Goal: Task Accomplishment & Management: Manage account settings

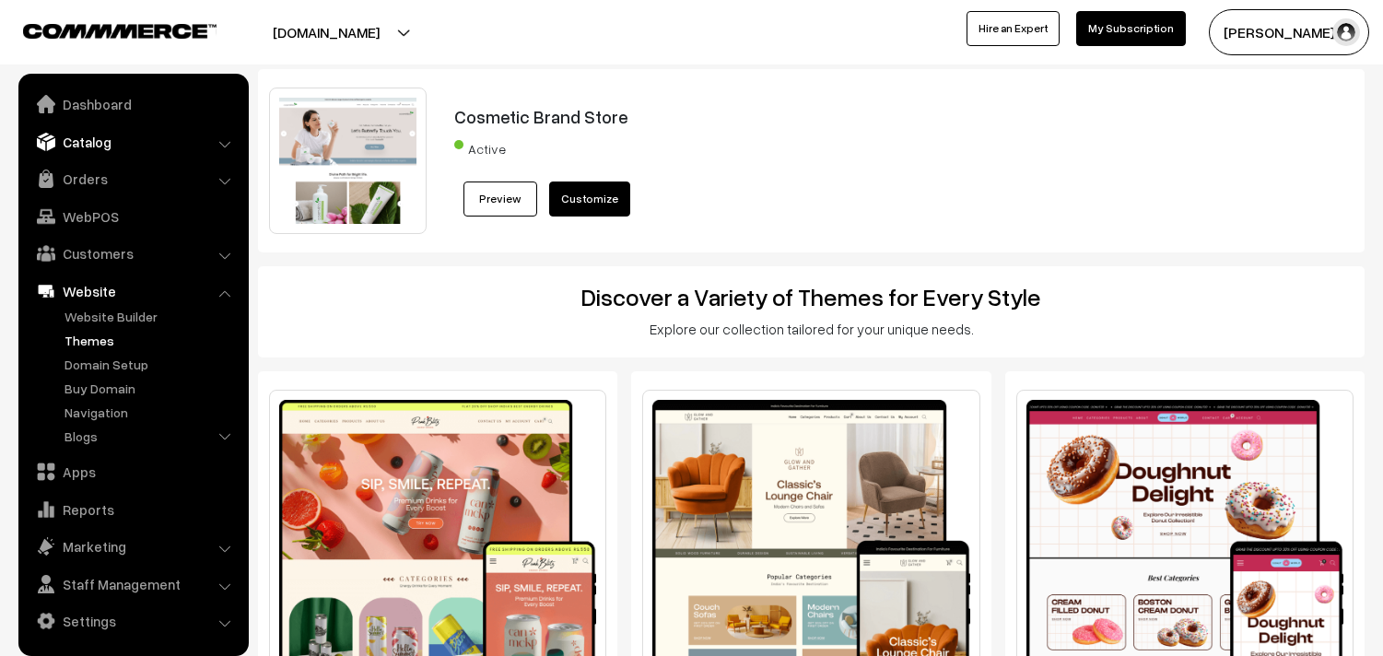
scroll to position [2628, 0]
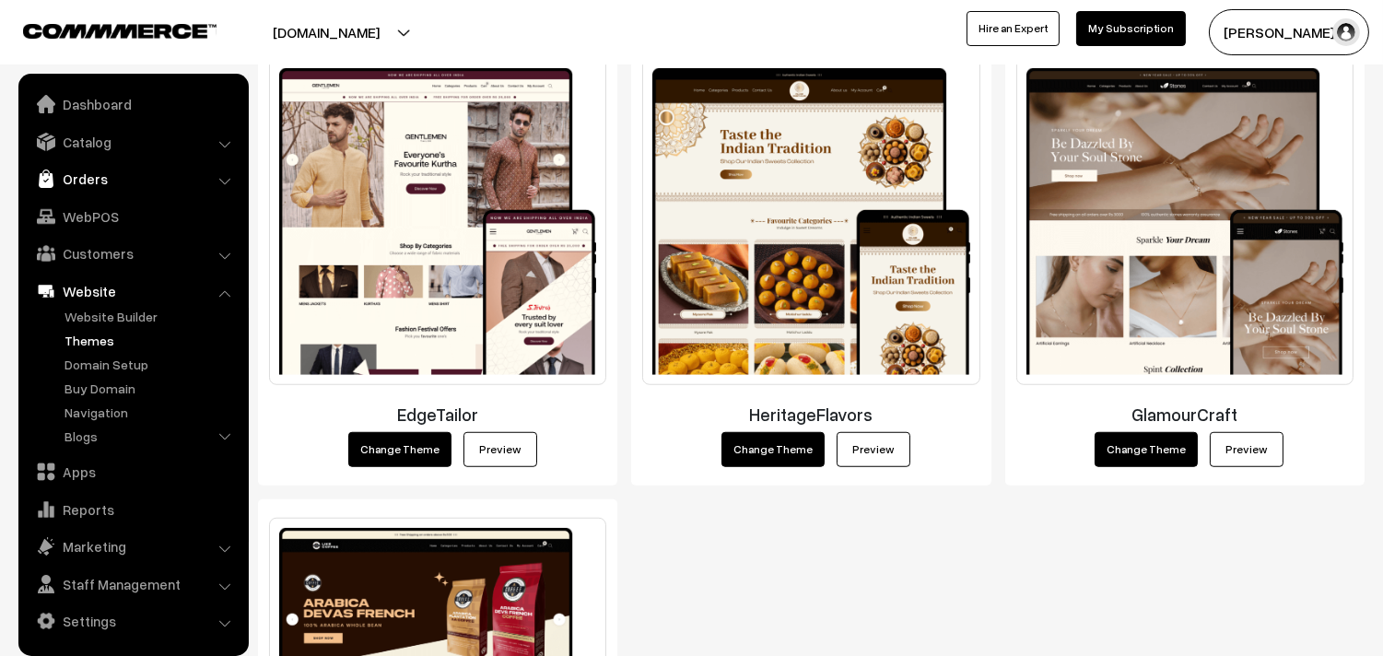
click at [88, 181] on link "Orders" at bounding box center [132, 178] width 219 height 33
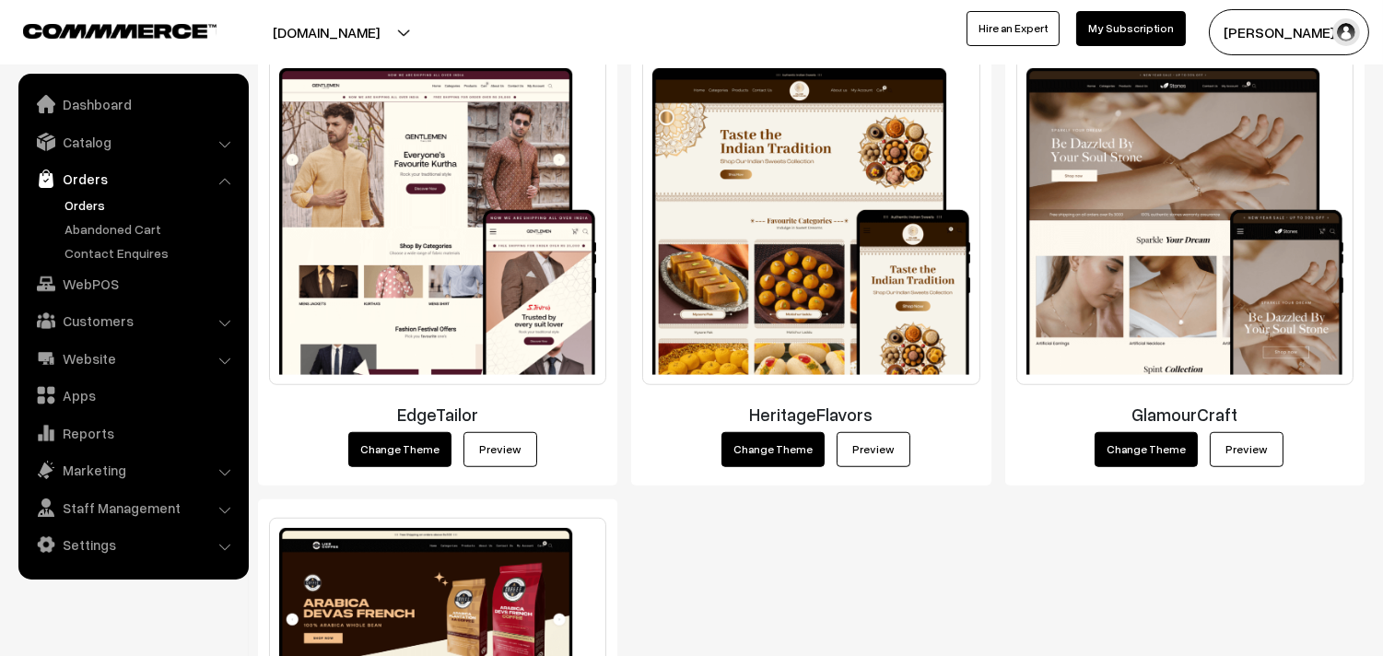
click at [96, 212] on link "Orders" at bounding box center [151, 204] width 182 height 19
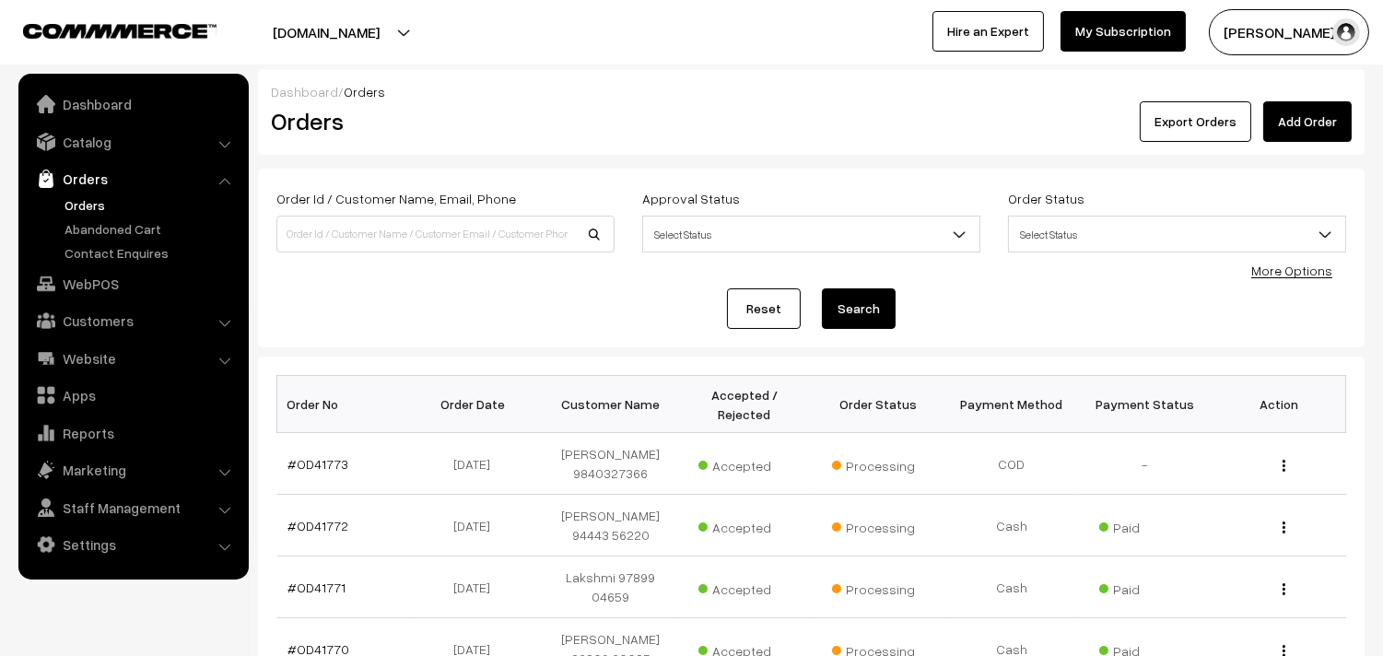
drag, startPoint x: 79, startPoint y: 199, endPoint x: 127, endPoint y: 192, distance: 48.5
click at [80, 199] on link "Orders" at bounding box center [151, 204] width 182 height 19
click at [116, 129] on link "Catalog" at bounding box center [132, 141] width 219 height 33
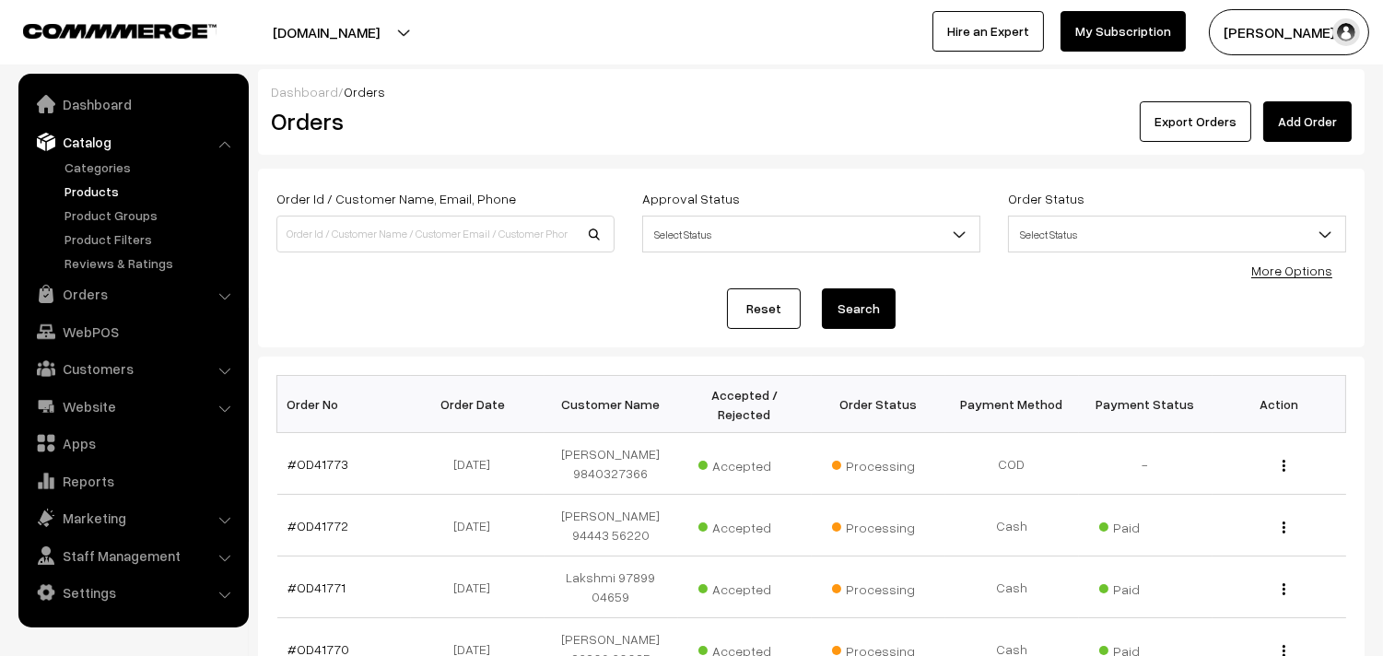
click at [114, 182] on link "Products" at bounding box center [151, 190] width 182 height 19
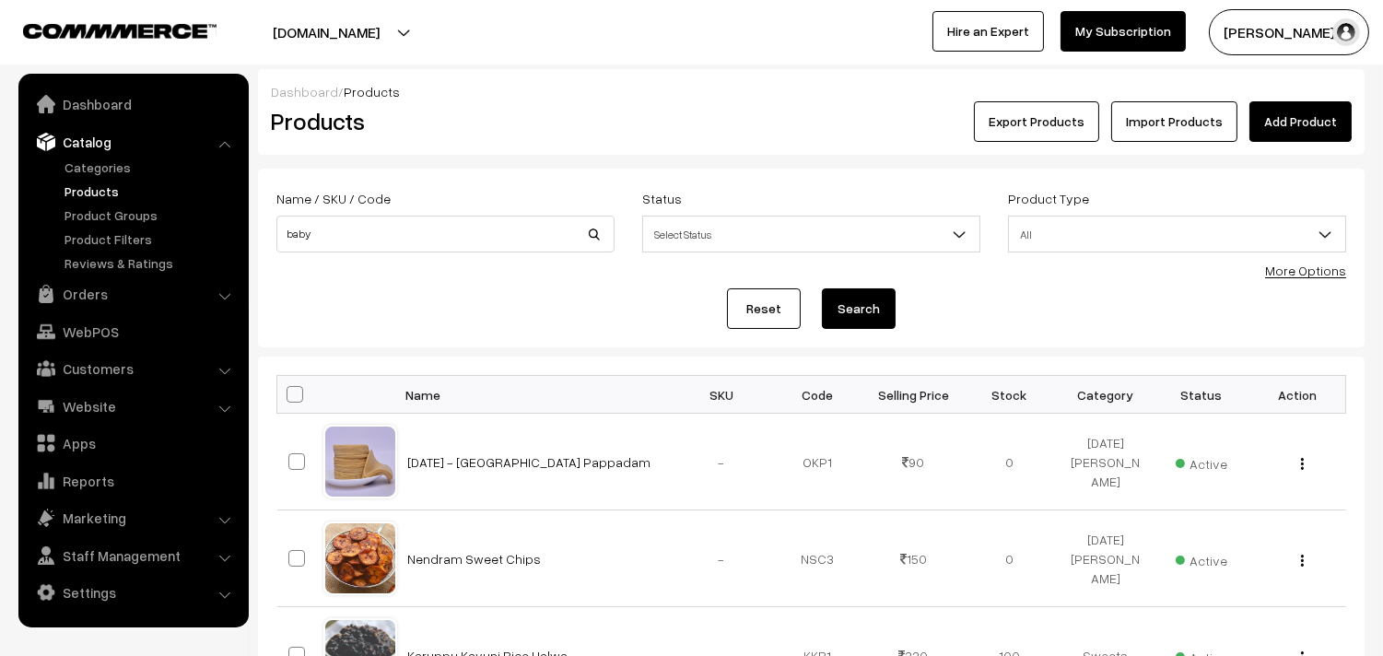
type input "Baby Mani Murukku"
click at [845, 307] on button "Search" at bounding box center [859, 308] width 74 height 41
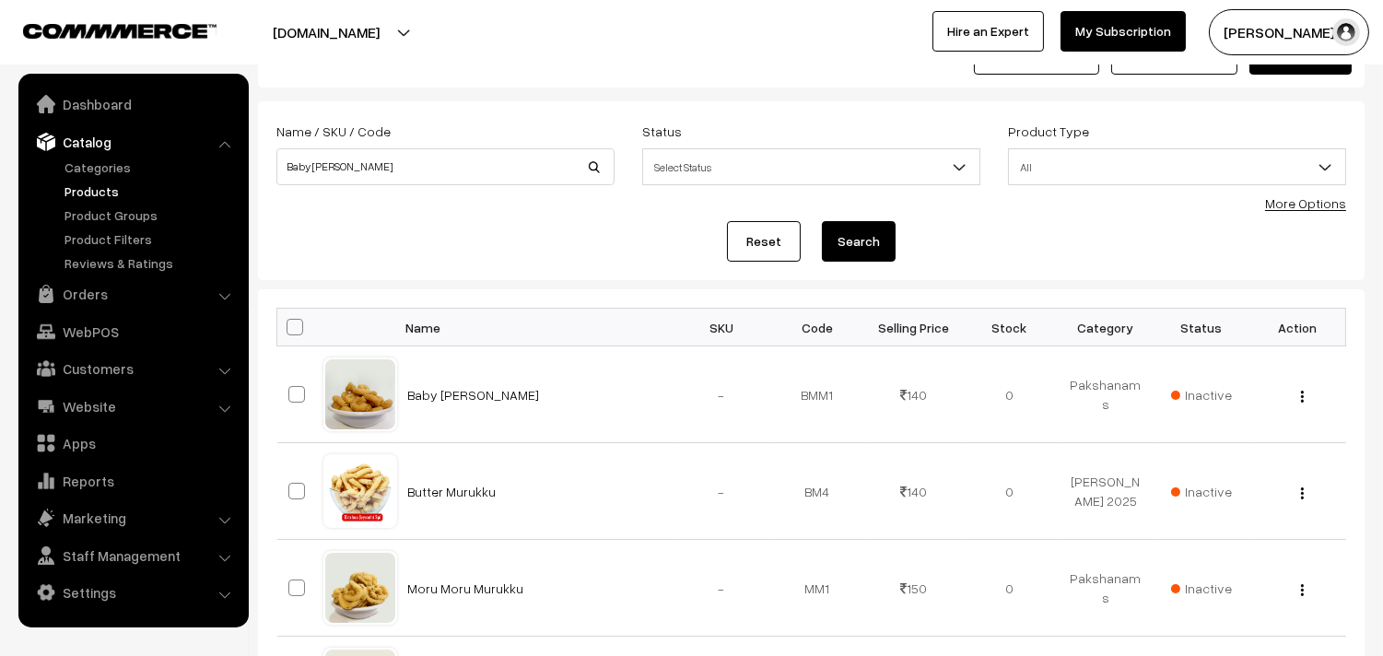
scroll to position [102, 0]
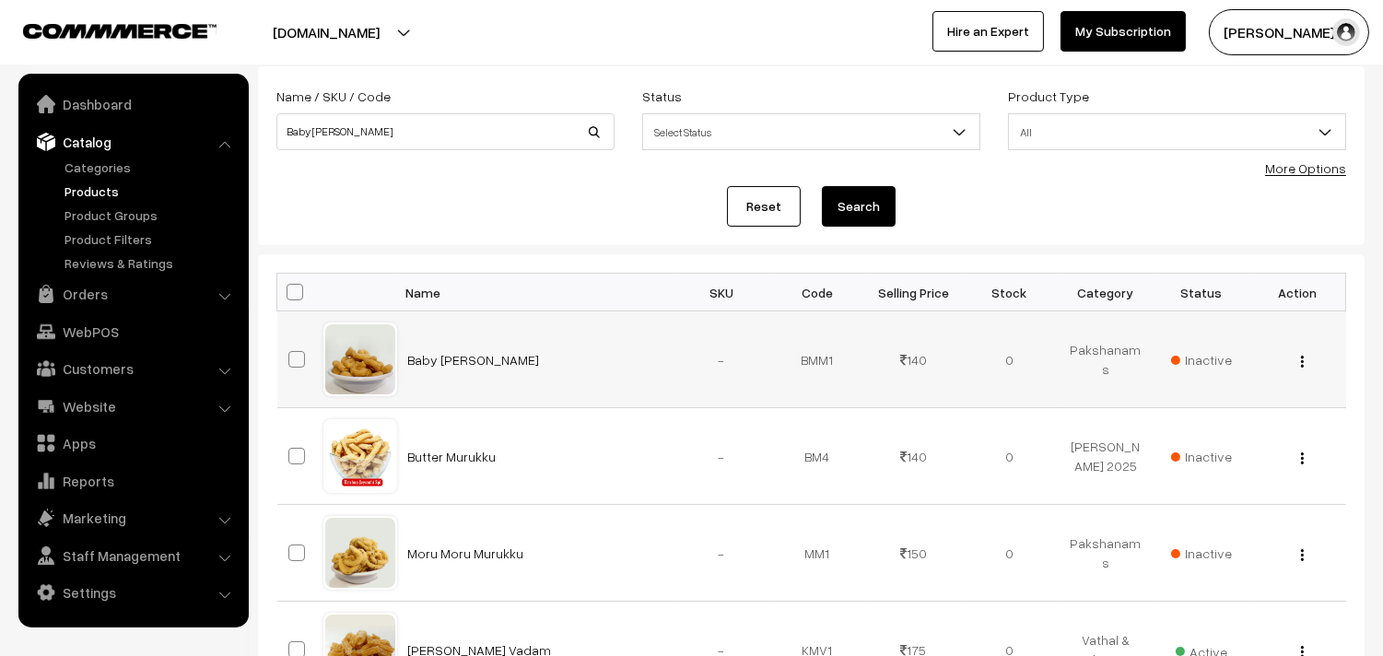
click at [385, 353] on tr "Baby Mani Murukku - BMM1 140 Inactive View Edit" at bounding box center [811, 359] width 1069 height 97
drag, startPoint x: 321, startPoint y: 121, endPoint x: 0, endPoint y: 24, distance: 334.9
type input "milagu"
click at [858, 194] on button "Search" at bounding box center [859, 206] width 74 height 41
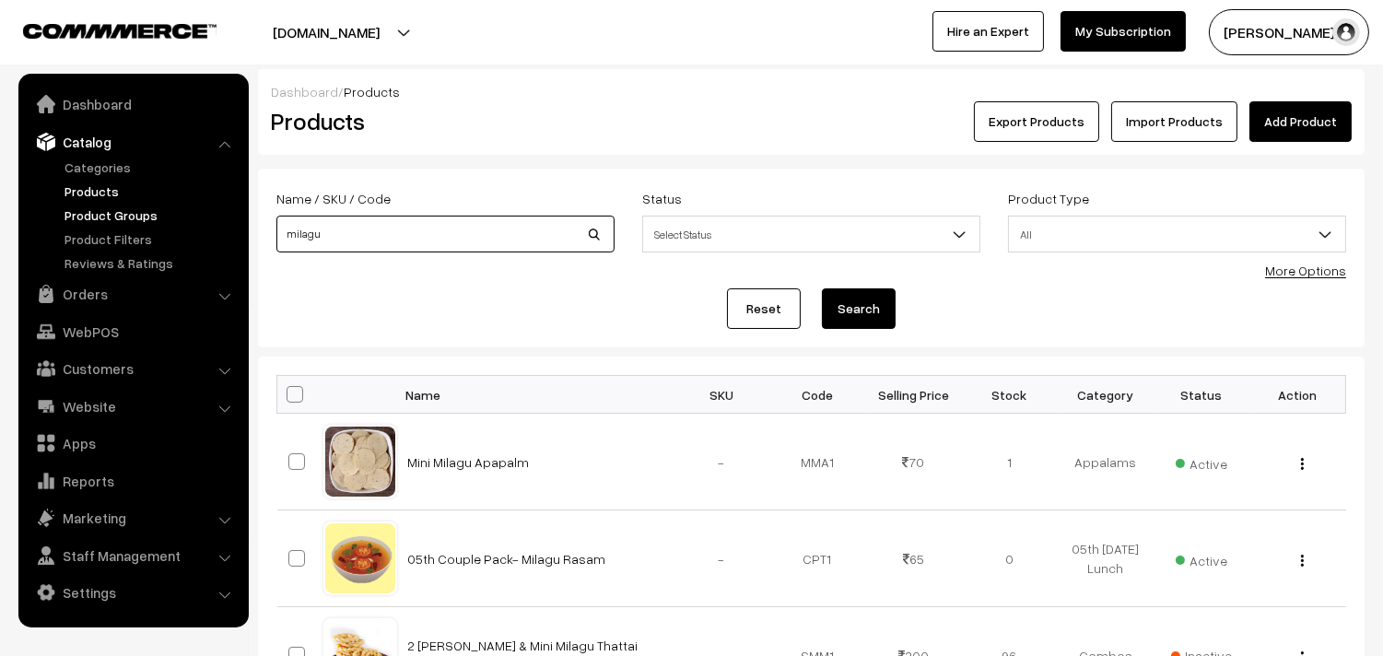
type input "pepper"
click at [822, 288] on button "Search" at bounding box center [859, 308] width 74 height 41
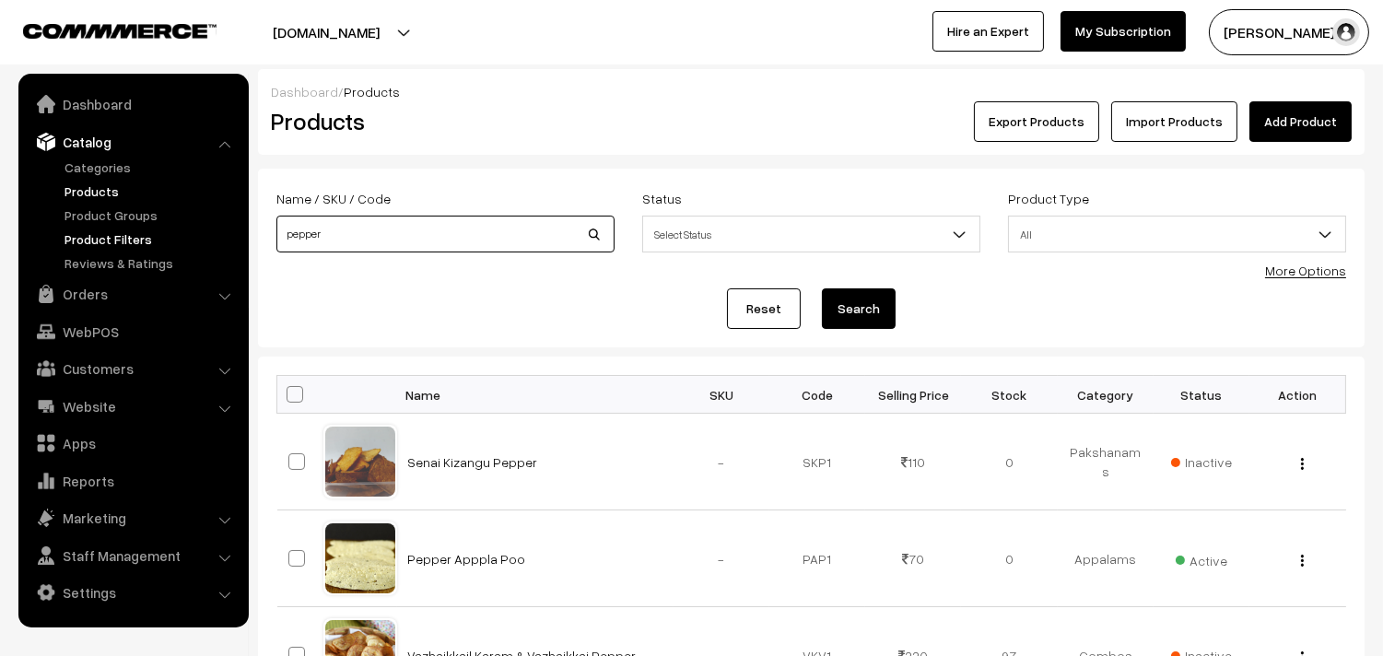
drag, startPoint x: 216, startPoint y: 237, endPoint x: 179, endPoint y: 237, distance: 37.8
type input "Mini PepperThattai"
click at [827, 308] on button "Search" at bounding box center [859, 308] width 74 height 41
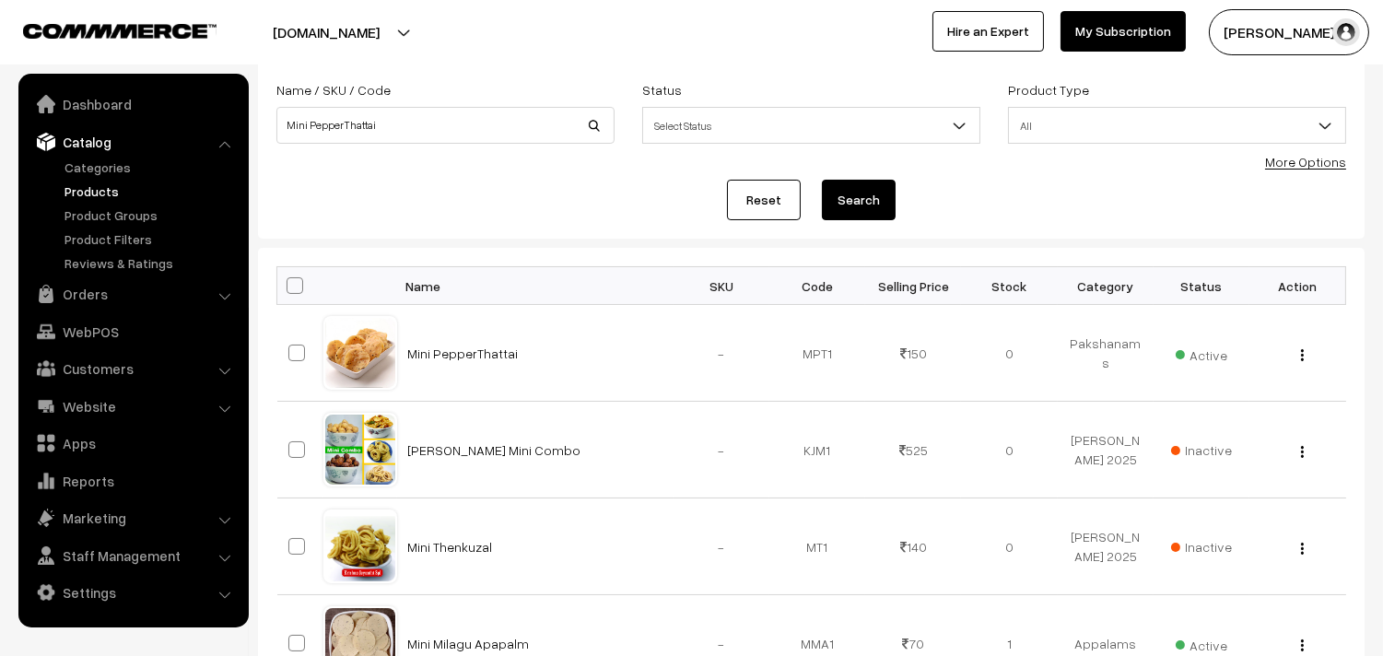
scroll to position [307, 0]
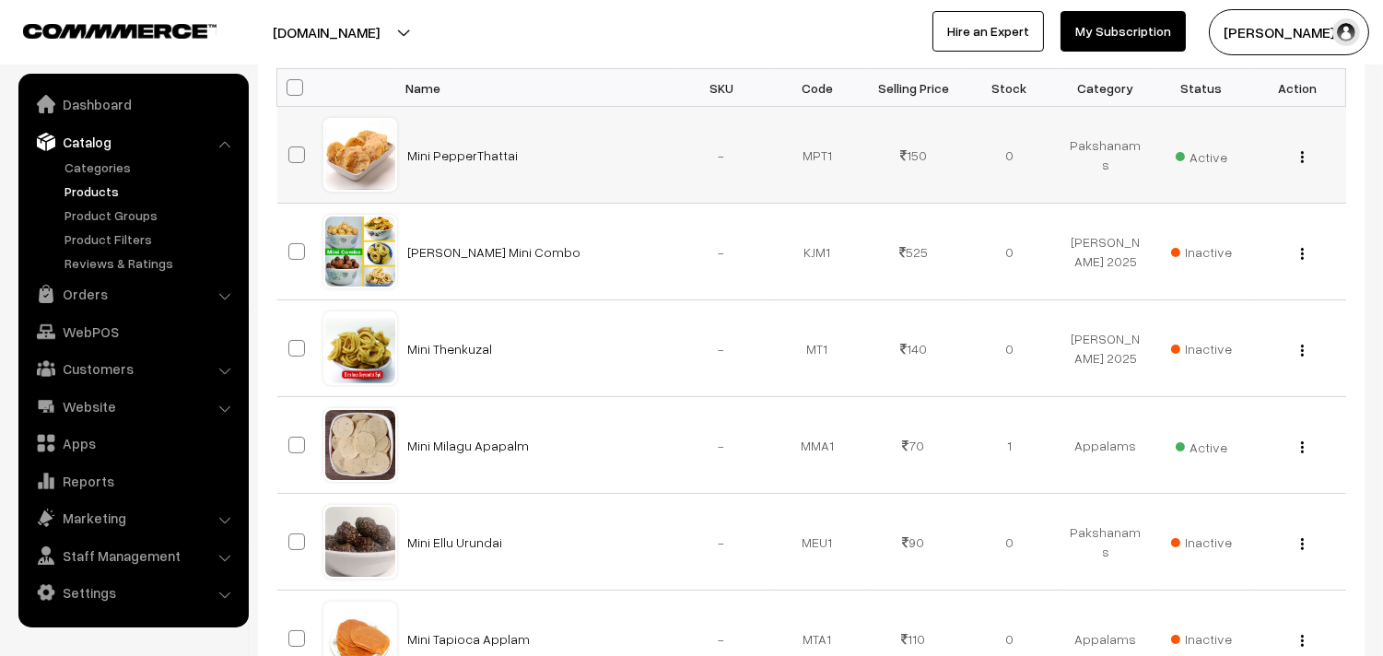
drag, startPoint x: 555, startPoint y: 159, endPoint x: 400, endPoint y: 160, distance: 155.7
click at [400, 160] on td "Mini PepperThattai" at bounding box center [535, 155] width 276 height 97
copy link "Mini PepperThattai"
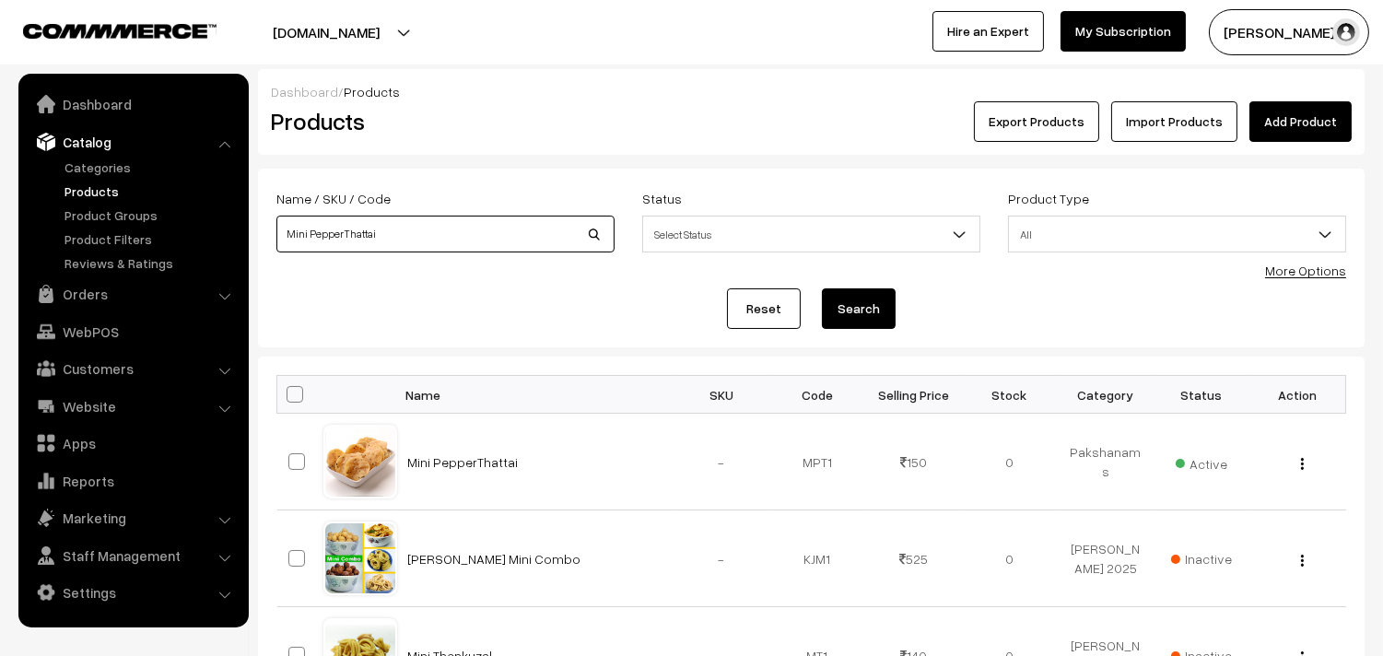
drag, startPoint x: 277, startPoint y: 230, endPoint x: 0, endPoint y: 114, distance: 300.6
type input "moru moru"
click at [822, 288] on button "Search" at bounding box center [859, 308] width 74 height 41
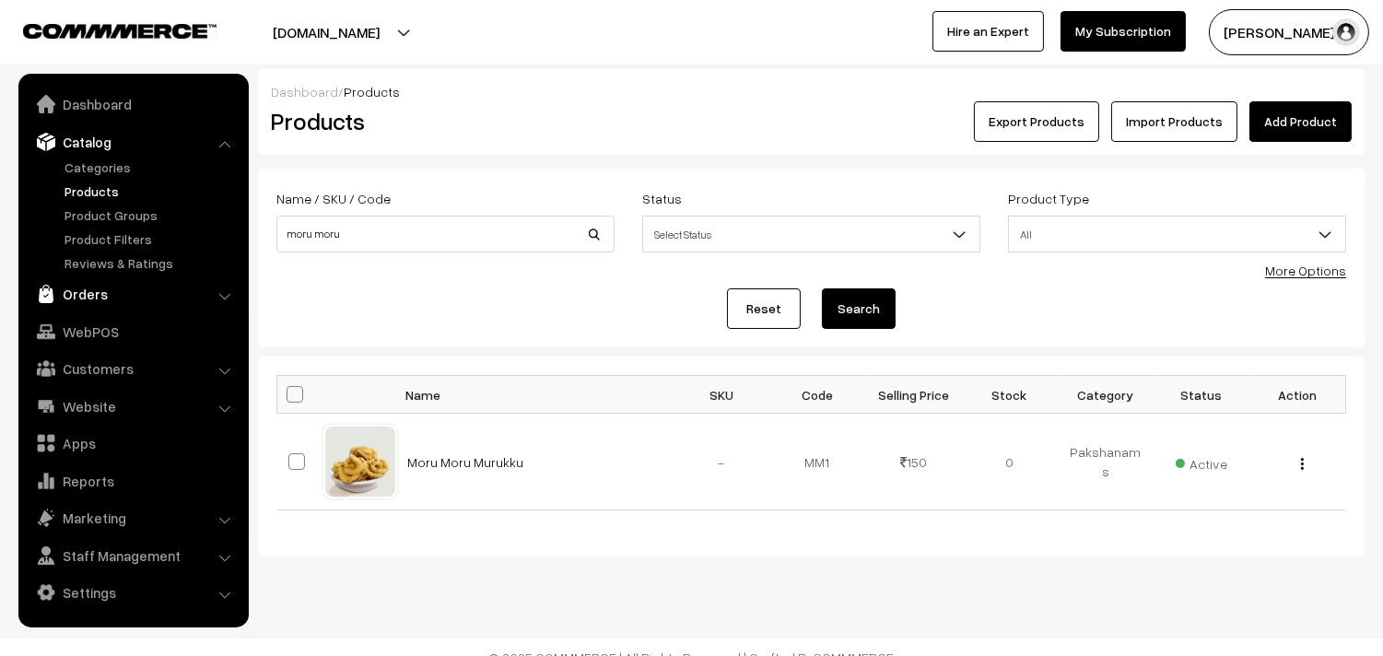
click at [88, 290] on link "Orders" at bounding box center [132, 293] width 219 height 33
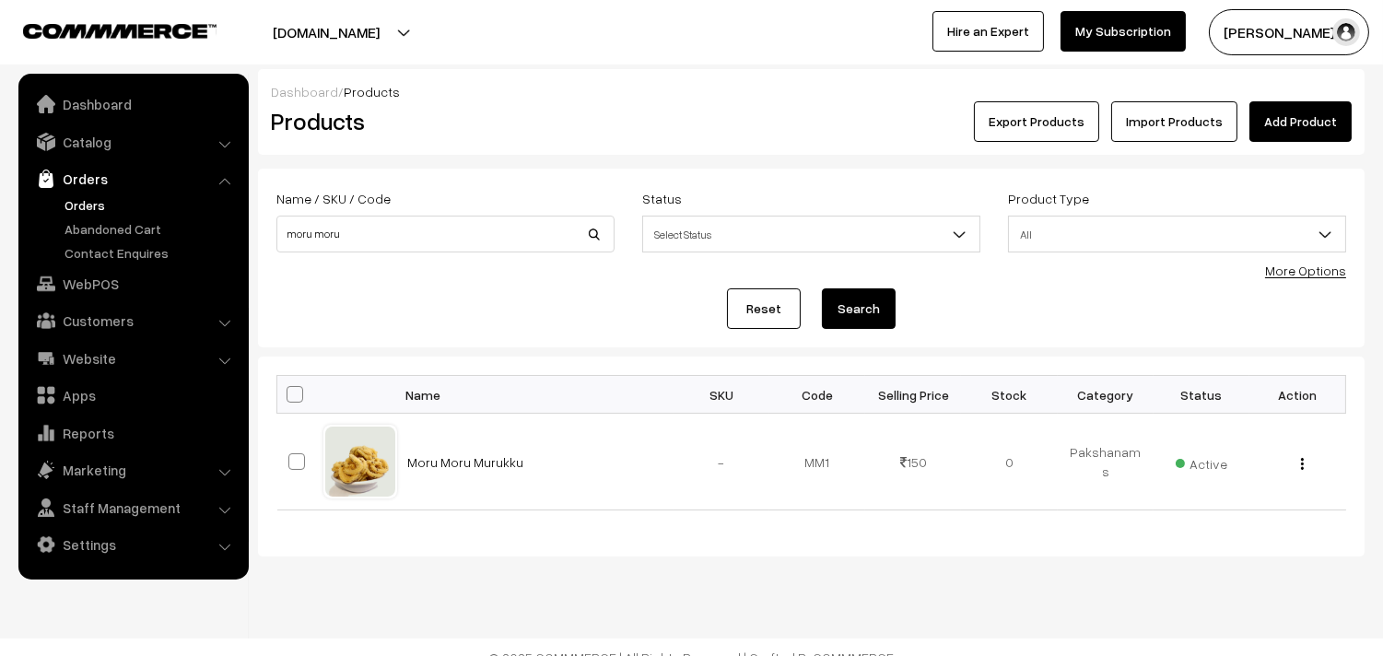
click at [102, 207] on link "Orders" at bounding box center [151, 204] width 182 height 19
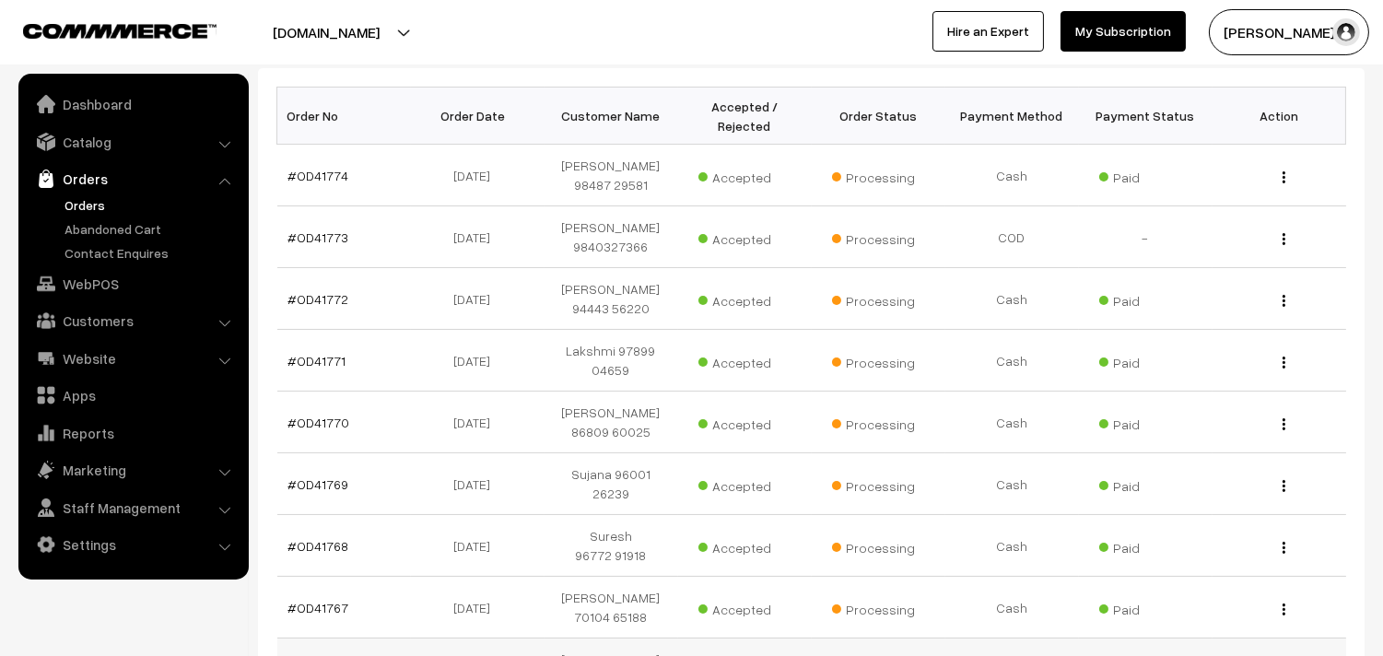
scroll to position [307, 0]
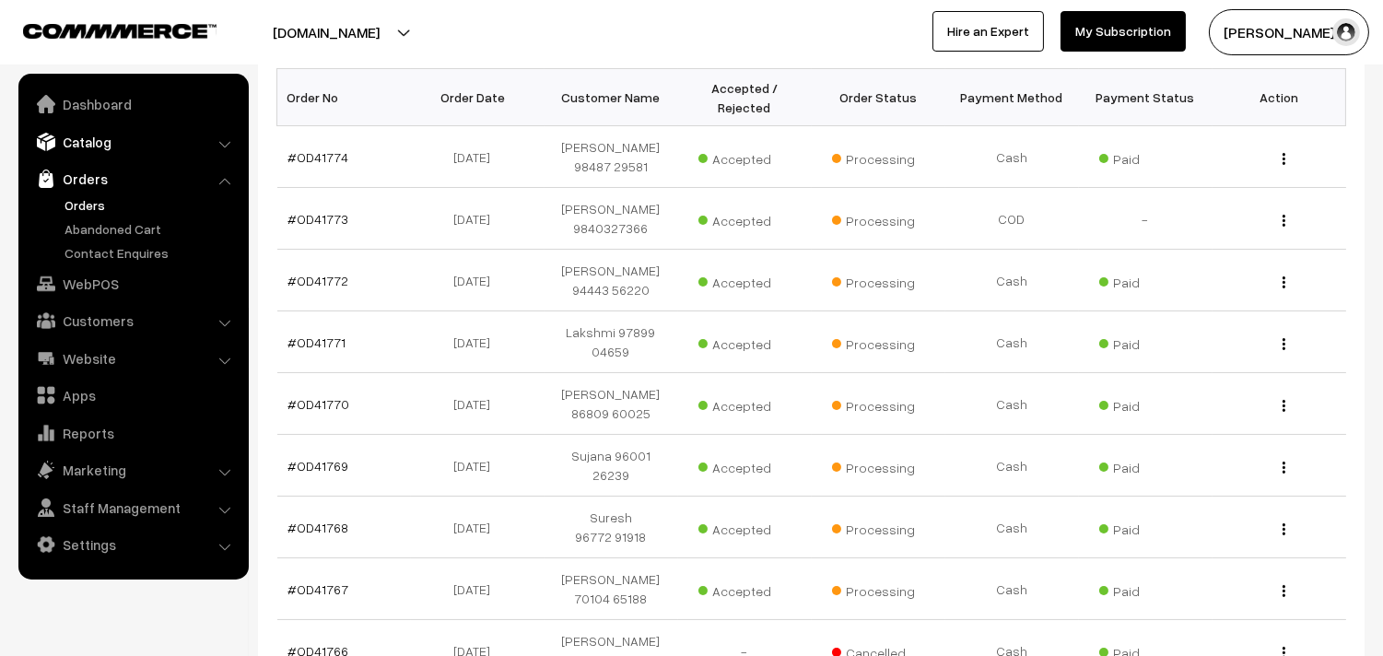
click at [94, 139] on link "Catalog" at bounding box center [132, 141] width 219 height 33
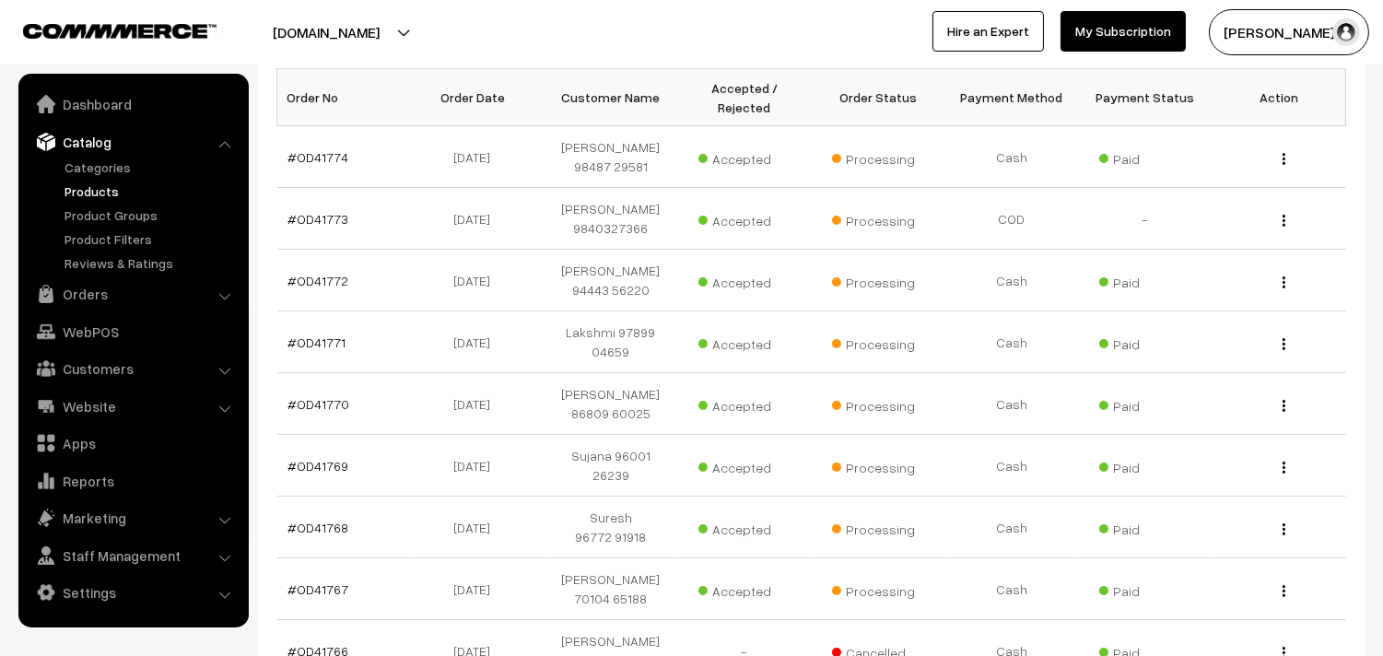
click at [89, 184] on link "Products" at bounding box center [151, 190] width 182 height 19
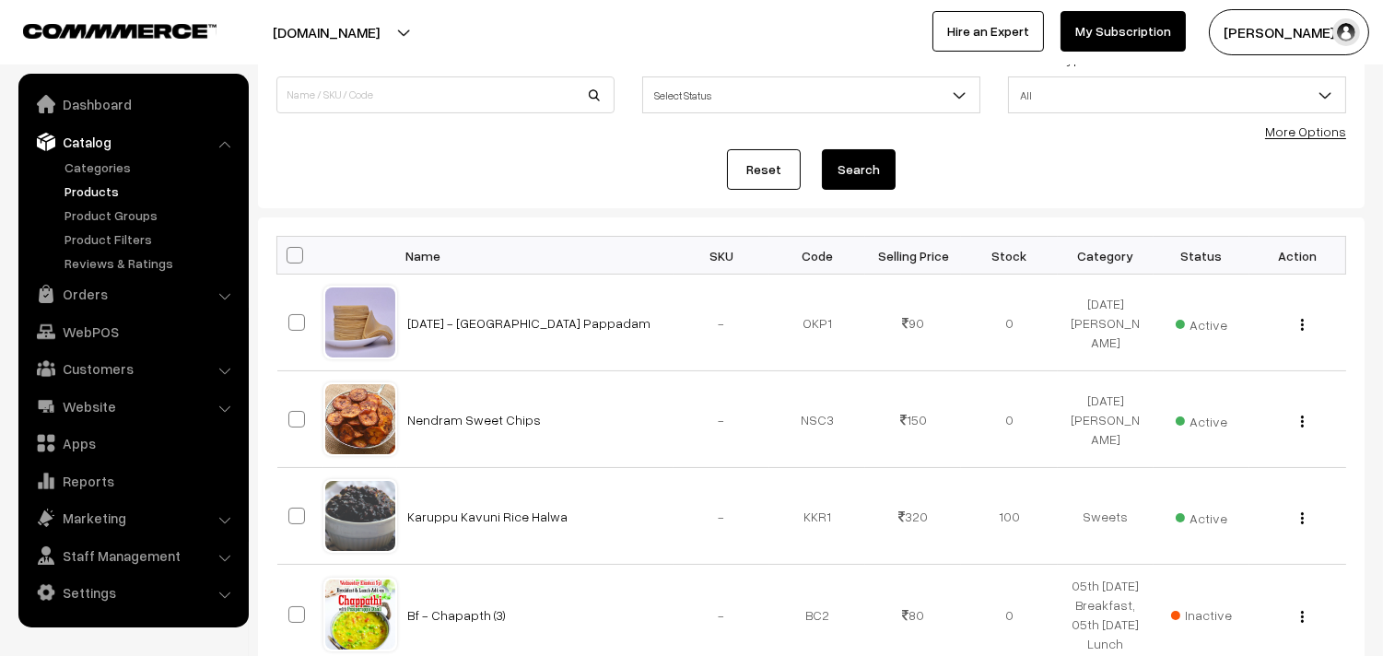
scroll to position [102, 0]
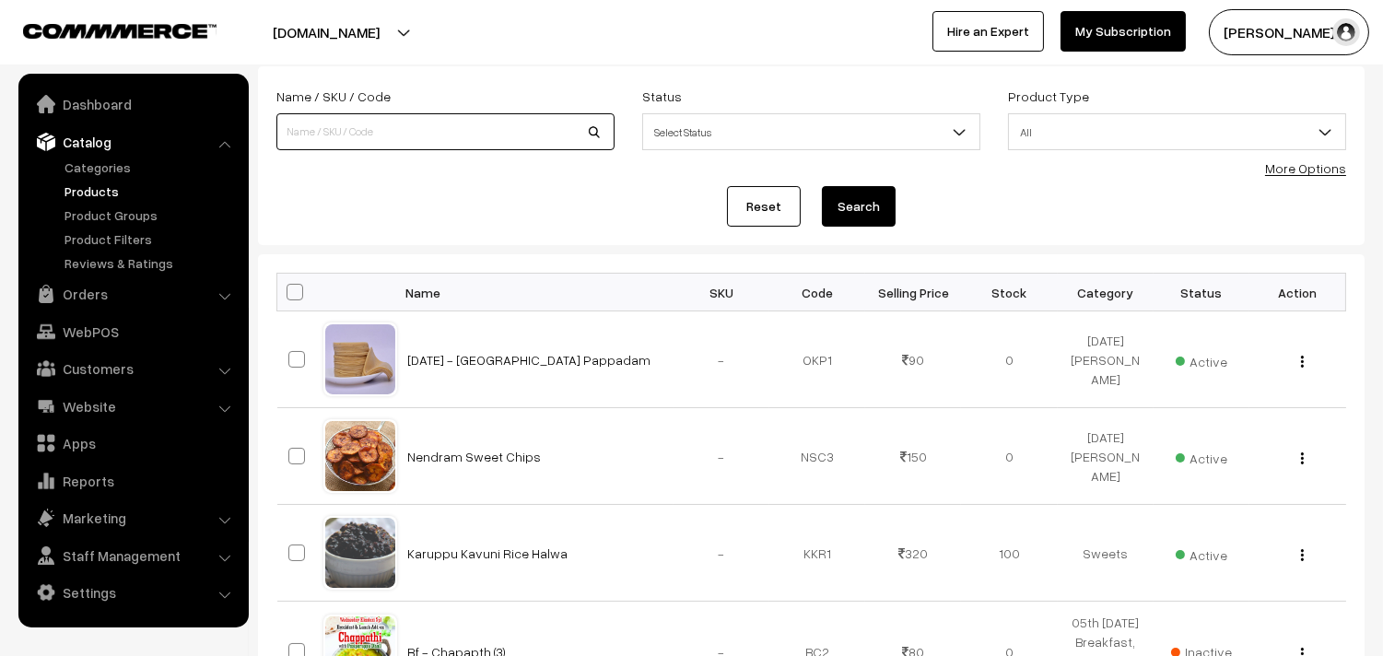
click at [370, 132] on input at bounding box center [445, 131] width 338 height 37
type input "sambar sadm"
click at [822, 186] on button "Search" at bounding box center [859, 206] width 74 height 41
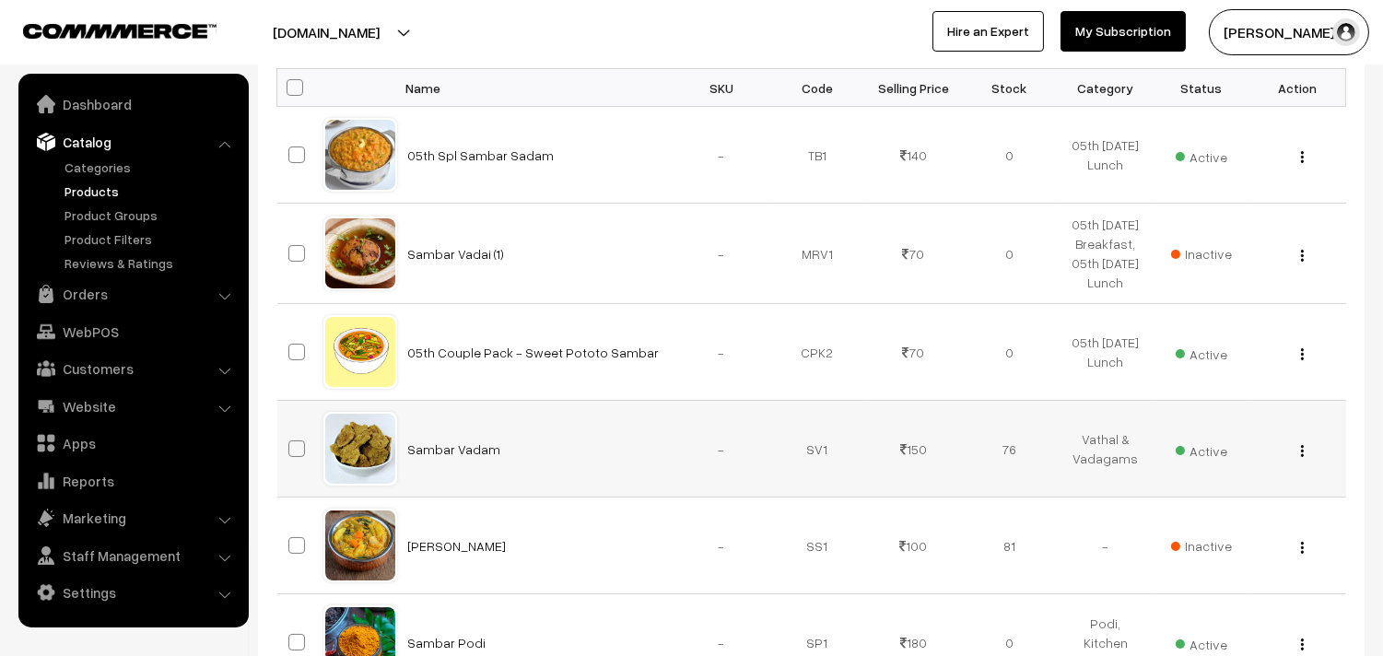
scroll to position [205, 0]
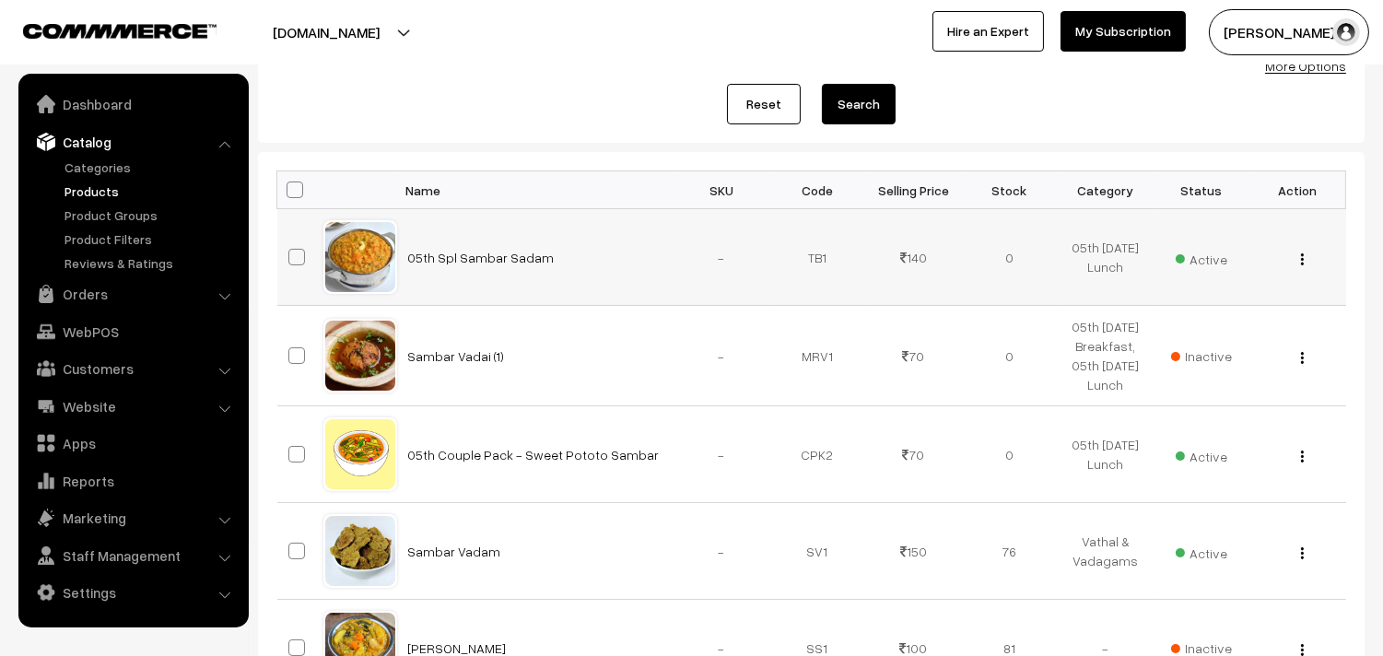
click at [1303, 262] on img "button" at bounding box center [1302, 259] width 3 height 12
click at [1212, 323] on link "Edit" at bounding box center [1219, 326] width 157 height 41
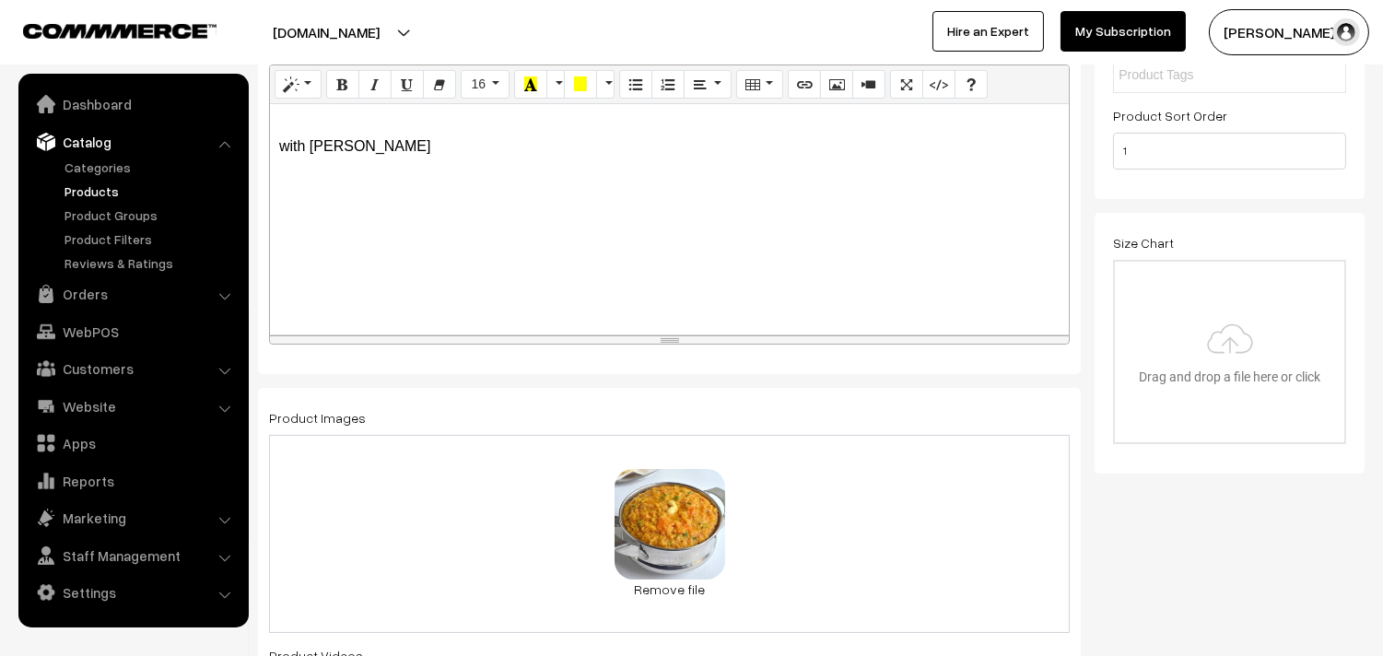
scroll to position [614, 0]
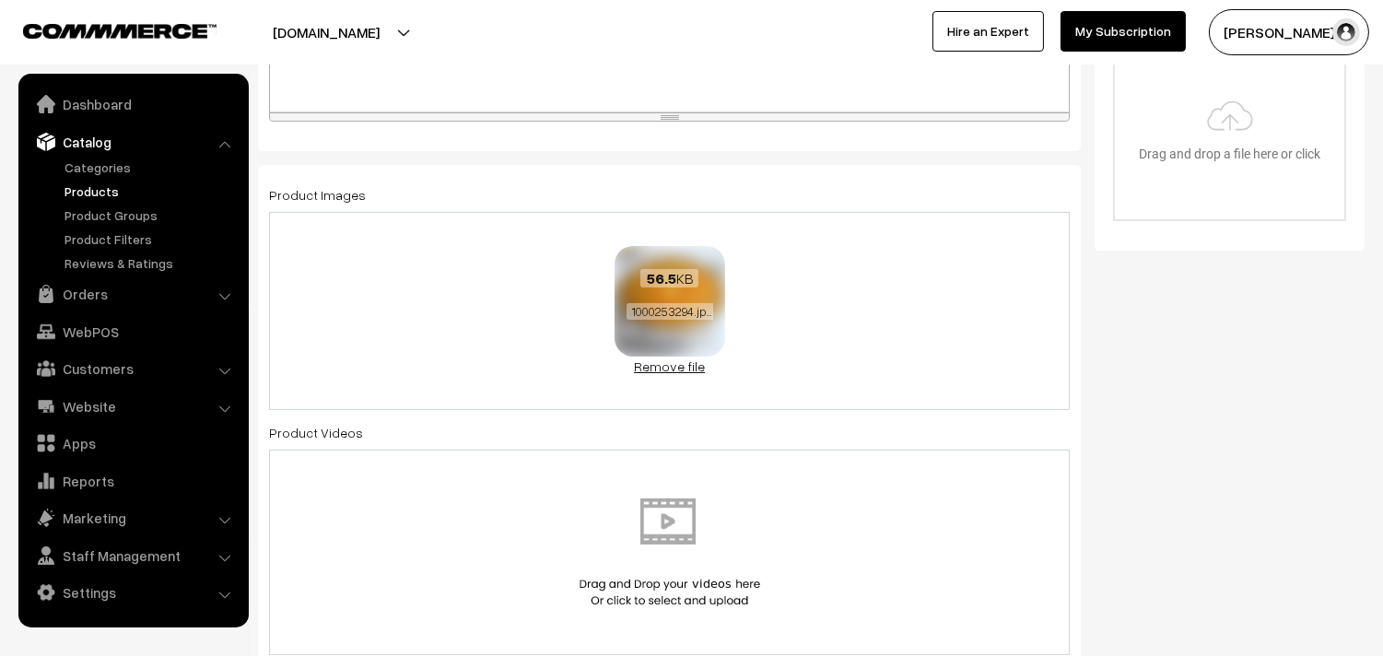
click at [685, 364] on link "Remove file" at bounding box center [669, 366] width 111 height 19
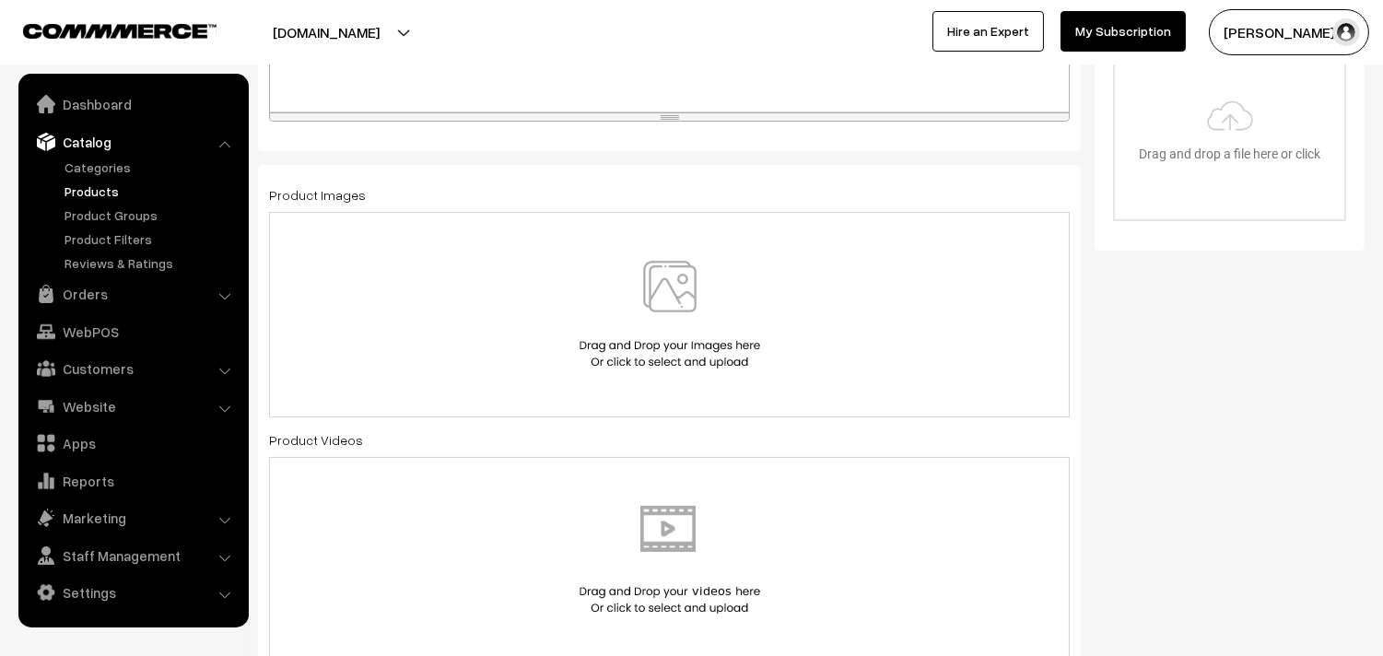
click at [684, 298] on img at bounding box center [670, 315] width 190 height 108
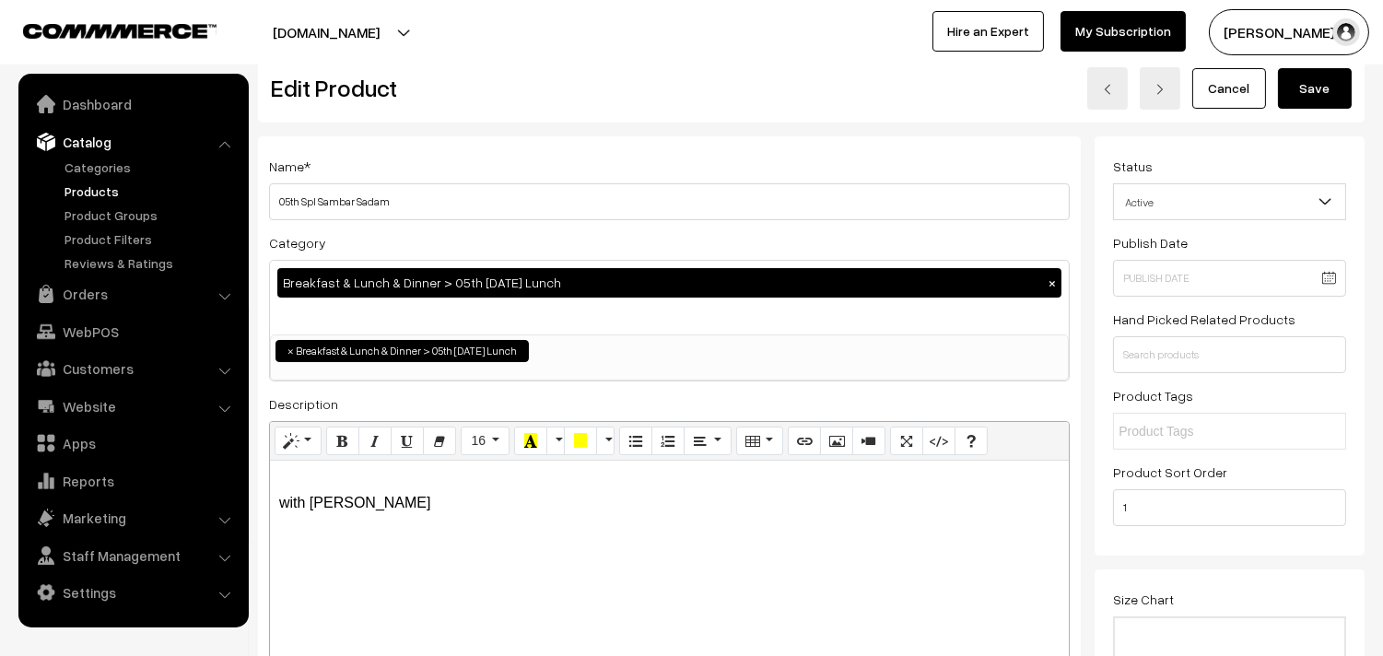
scroll to position [0, 0]
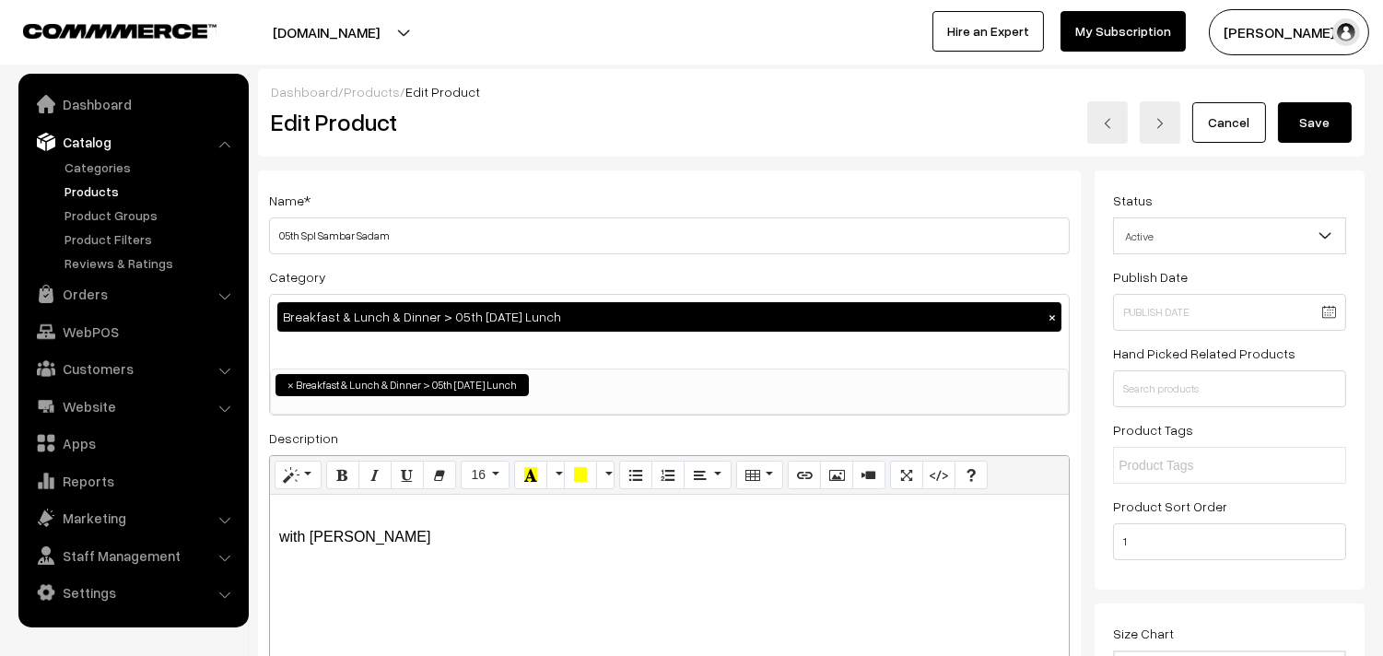
click at [1327, 112] on button "Save" at bounding box center [1315, 122] width 74 height 41
